Goal: Task Accomplishment & Management: Use online tool/utility

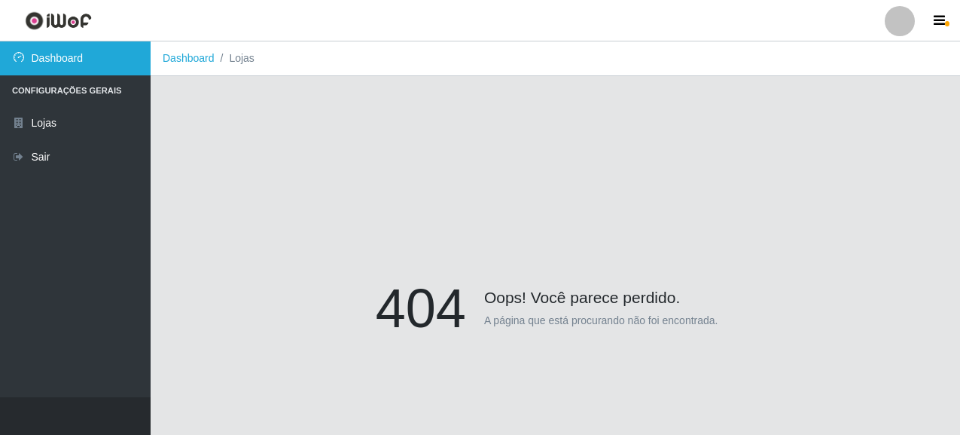
click at [103, 56] on link "Dashboard" at bounding box center [75, 58] width 151 height 34
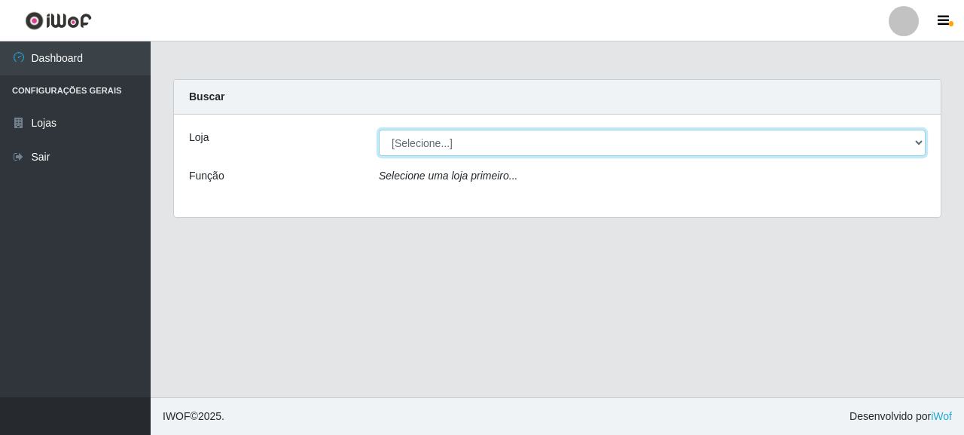
drag, startPoint x: 445, startPoint y: 147, endPoint x: 450, endPoint y: 155, distance: 9.8
click at [445, 147] on select "[Selecione...] Supermercado Queiroz - [GEOGRAPHIC_DATA]" at bounding box center [652, 143] width 547 height 26
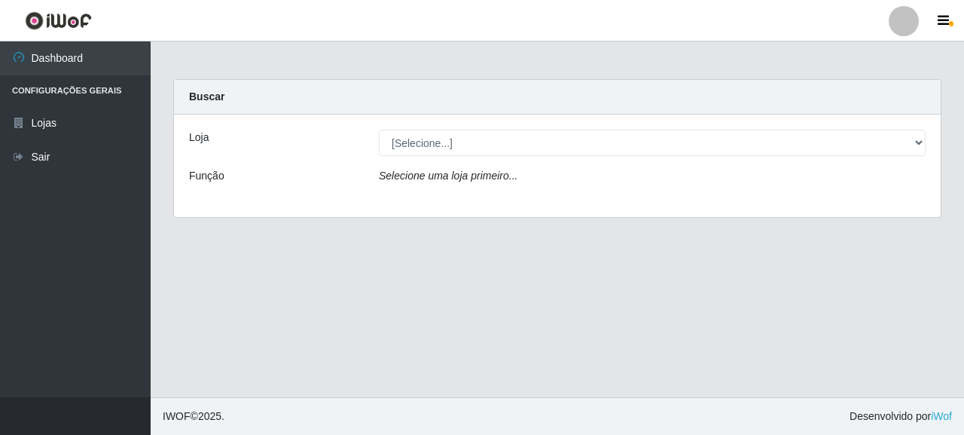
click at [474, 190] on div "Loja [Selecione...] Supermercado Queiroz - [GEOGRAPHIC_DATA] Função Selecione u…" at bounding box center [557, 165] width 767 height 102
click at [475, 162] on div "Loja [Selecione...] Supermercado Queiroz - [GEOGRAPHIC_DATA] Função Selecione u…" at bounding box center [557, 165] width 767 height 102
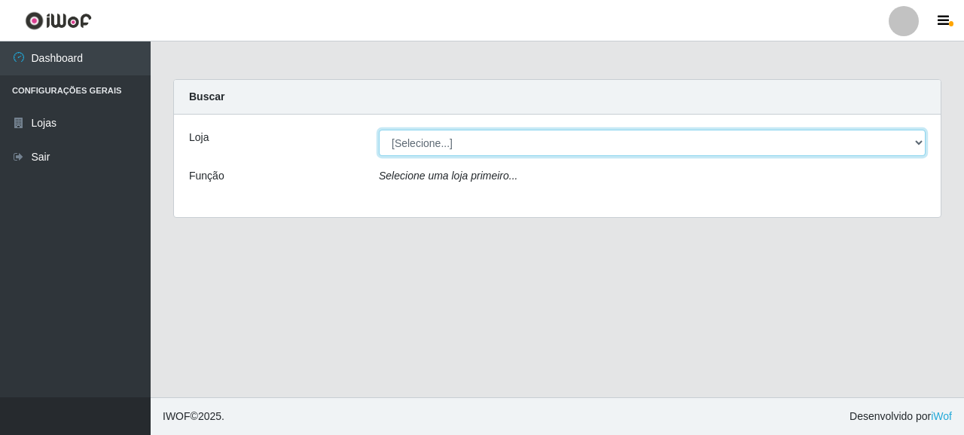
click at [472, 148] on select "[Selecione...] Supermercado Queiroz - [GEOGRAPHIC_DATA]" at bounding box center [652, 143] width 547 height 26
select select "496"
click at [379, 130] on select "[Selecione...] Supermercado Queiroz - [GEOGRAPHIC_DATA]" at bounding box center [652, 143] width 547 height 26
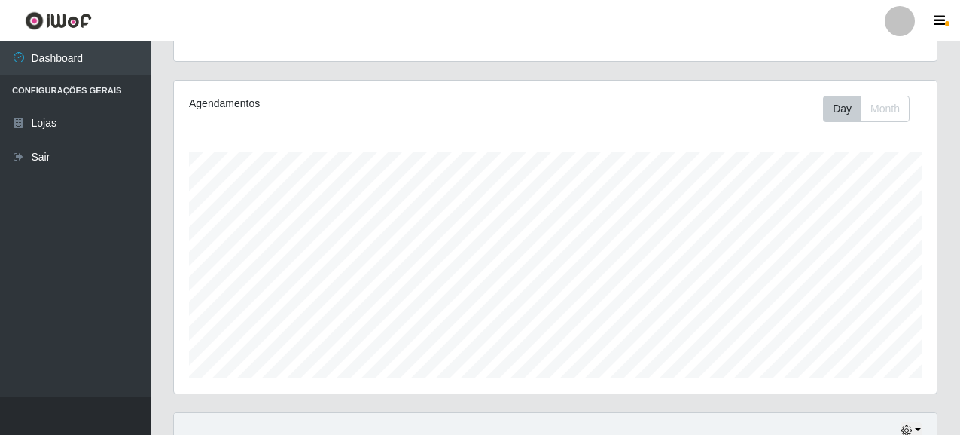
scroll to position [365, 0]
